Goal: Find specific page/section: Find specific page/section

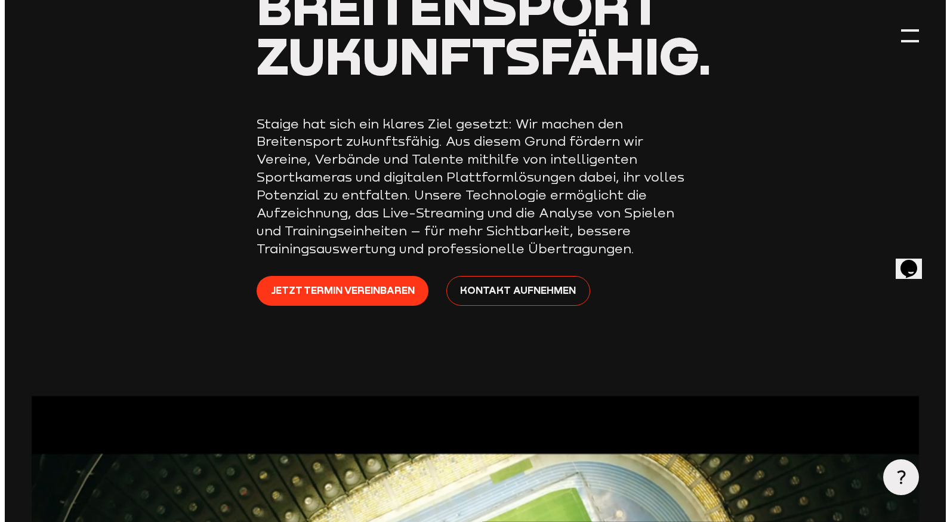
scroll to position [255, 0]
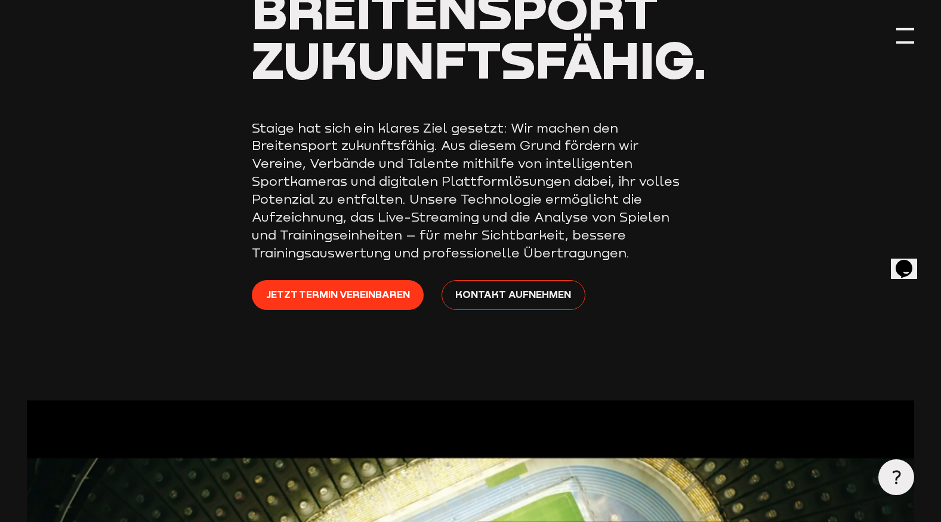
click at [905, 39] on div at bounding box center [905, 36] width 18 height 18
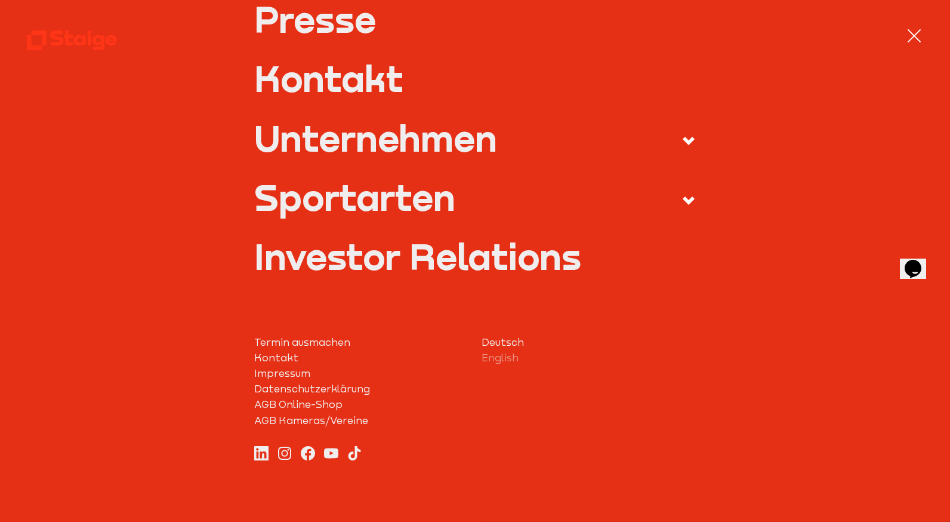
scroll to position [504, 0]
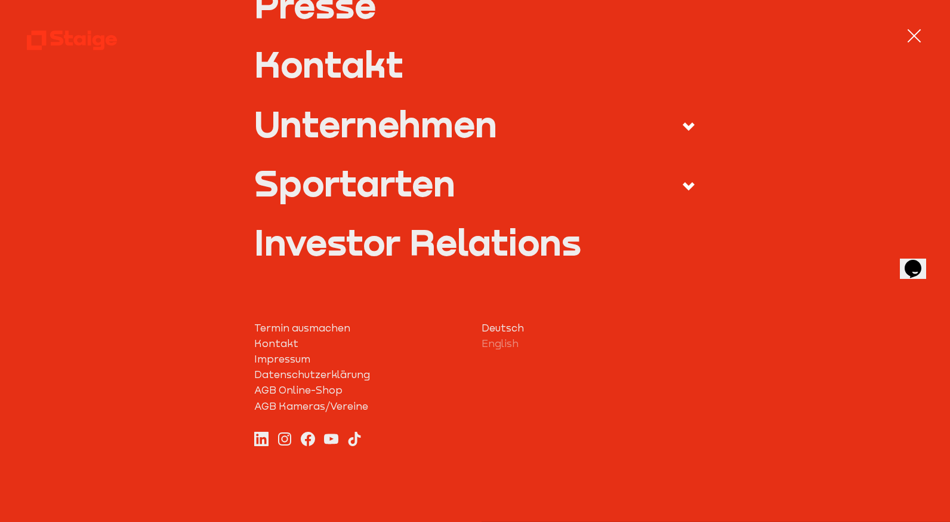
click at [264, 340] on link "Kontakt" at bounding box center [361, 343] width 214 height 16
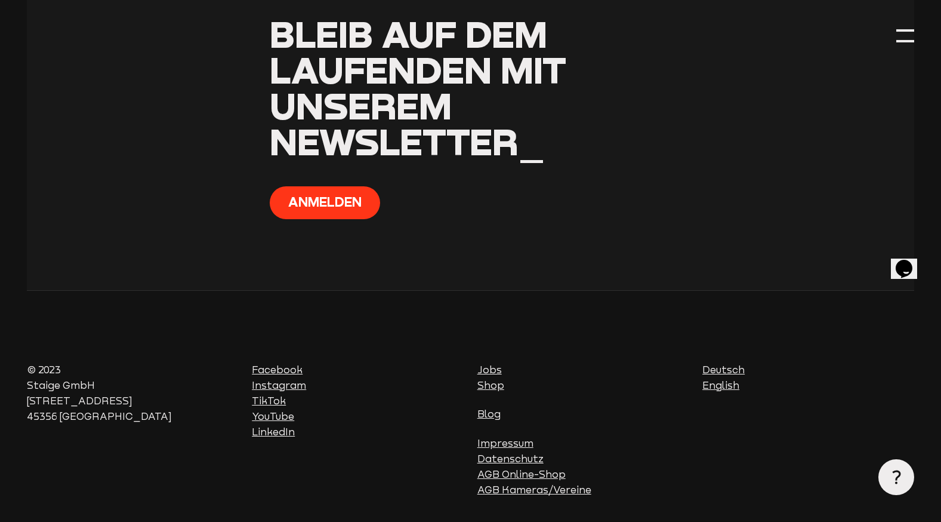
scroll to position [1154, 0]
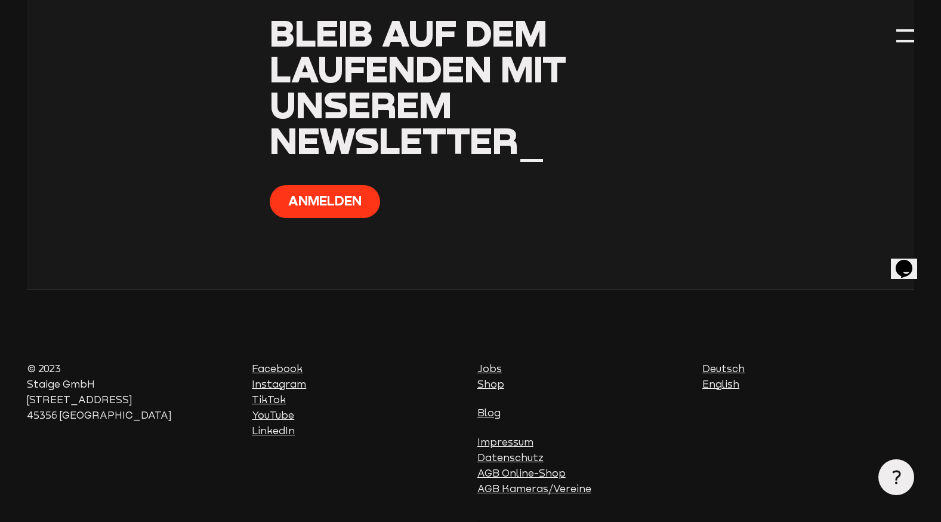
click at [490, 370] on link "Jobs" at bounding box center [489, 368] width 24 height 11
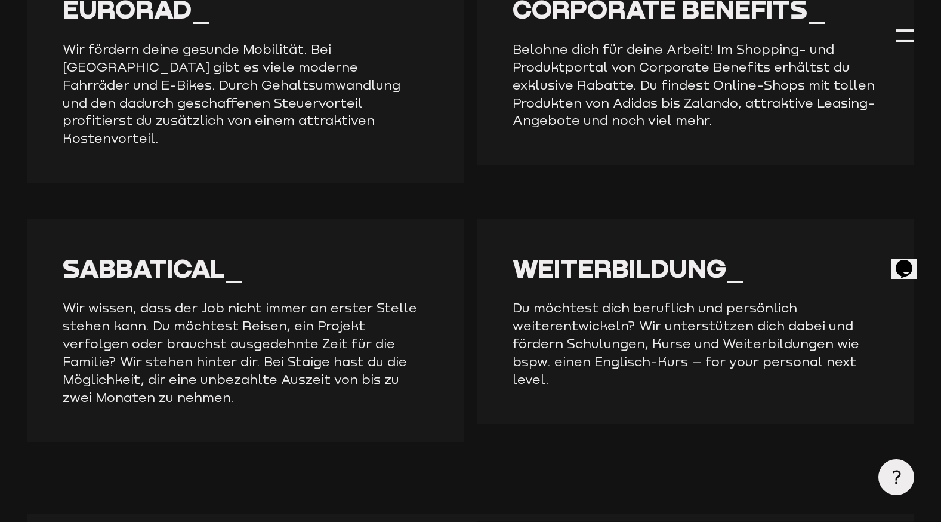
scroll to position [2746, 0]
